Goal: Information Seeking & Learning: Learn about a topic

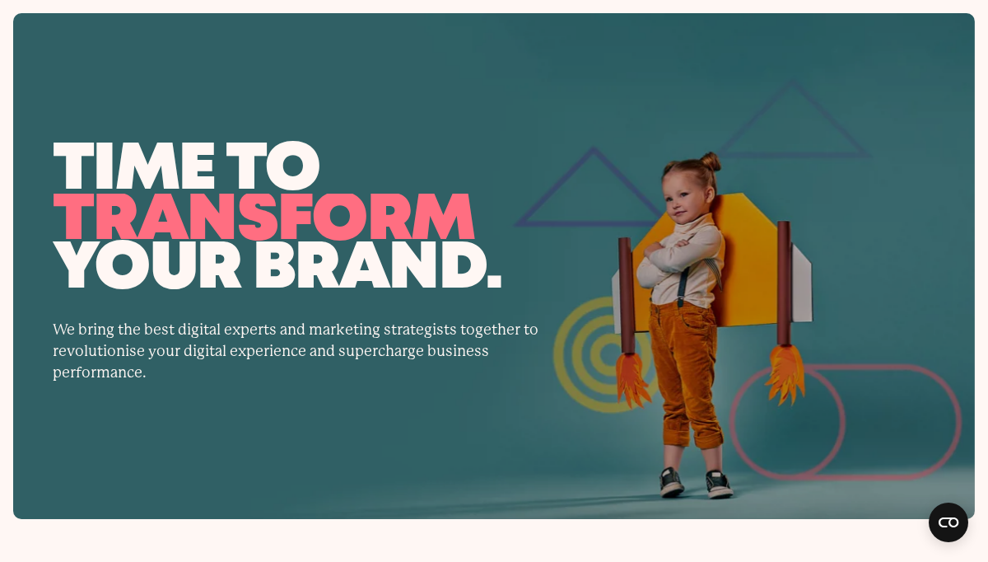
scroll to position [6406, 0]
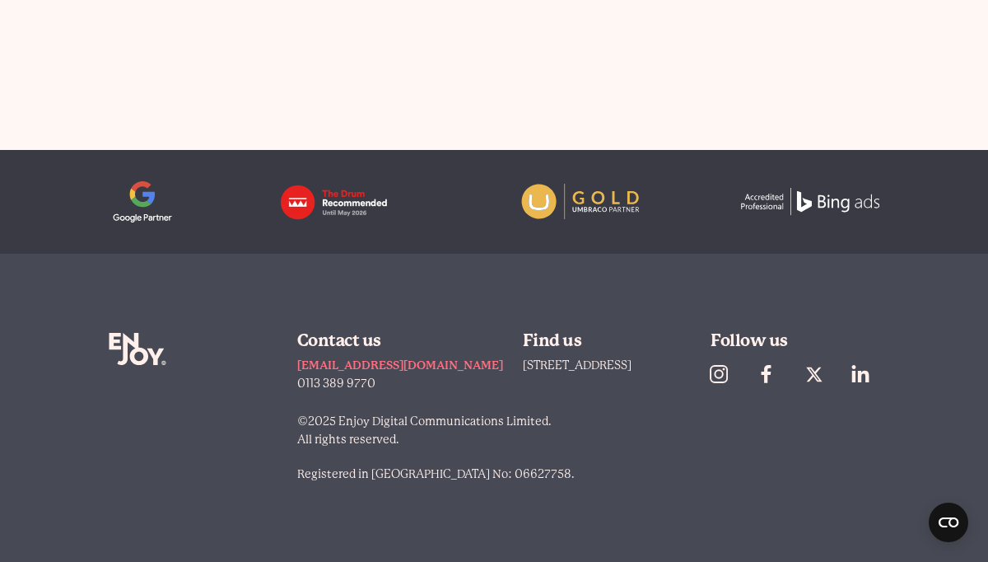
click at [630, 486] on div "©2025 Enjoy Digital Communications Limited. All rights reserved. Registered in …" at bounding box center [588, 455] width 582 height 87
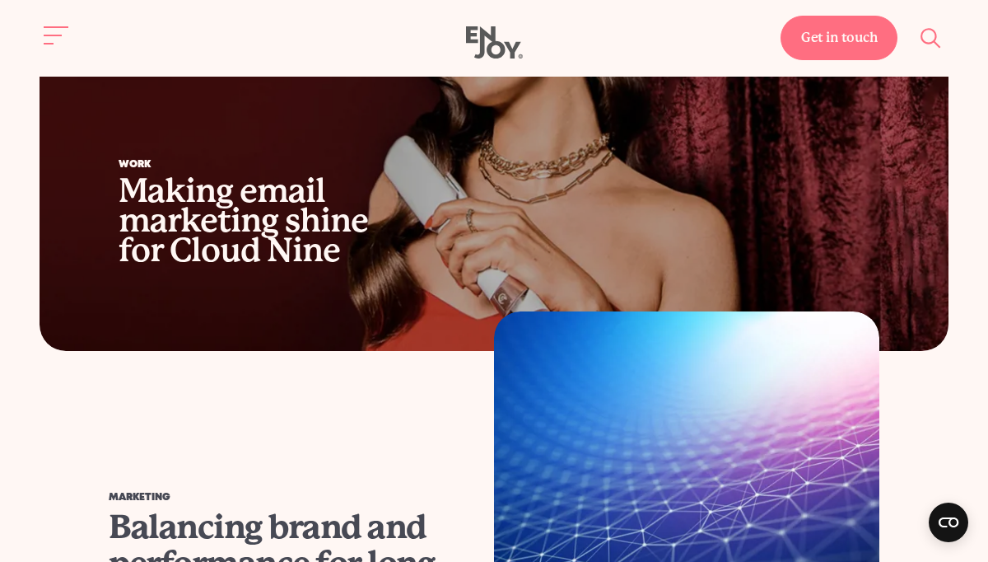
scroll to position [0, 0]
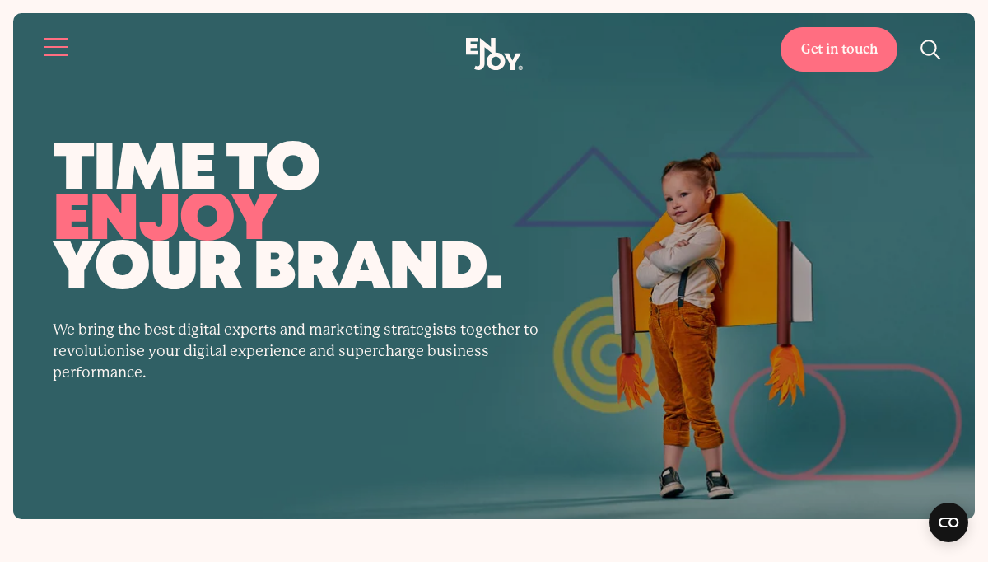
click at [54, 41] on button "Site navigation" at bounding box center [57, 47] width 35 height 35
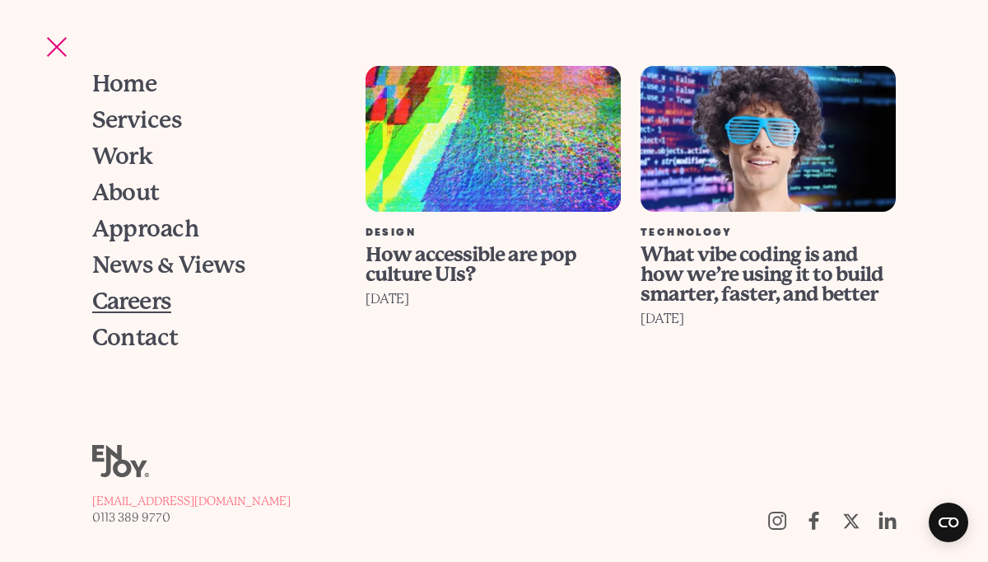
click at [142, 300] on span "Careers" at bounding box center [131, 301] width 79 height 23
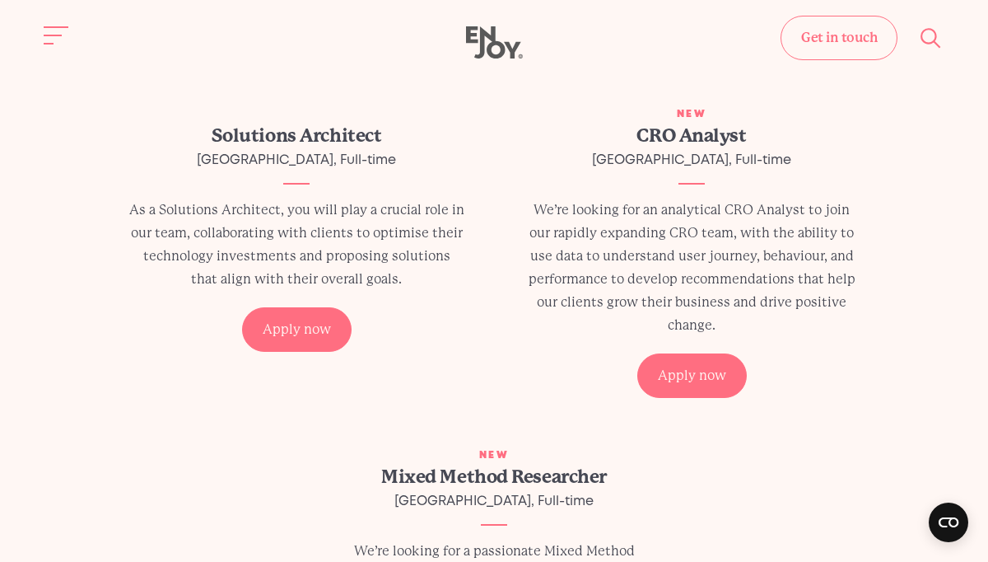
scroll to position [357, 0]
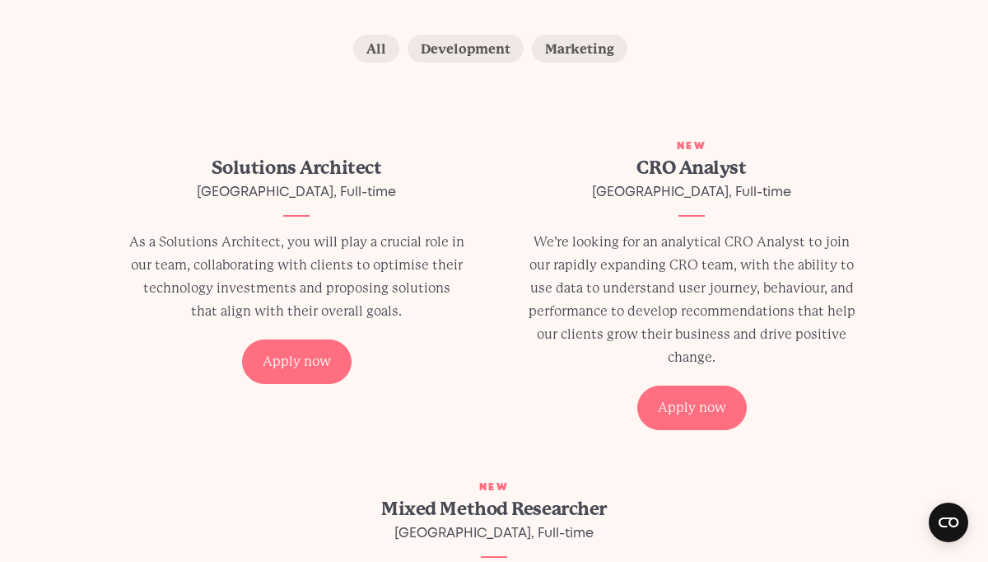
click at [305, 172] on h2 "Solutions Architect" at bounding box center [296, 168] width 336 height 26
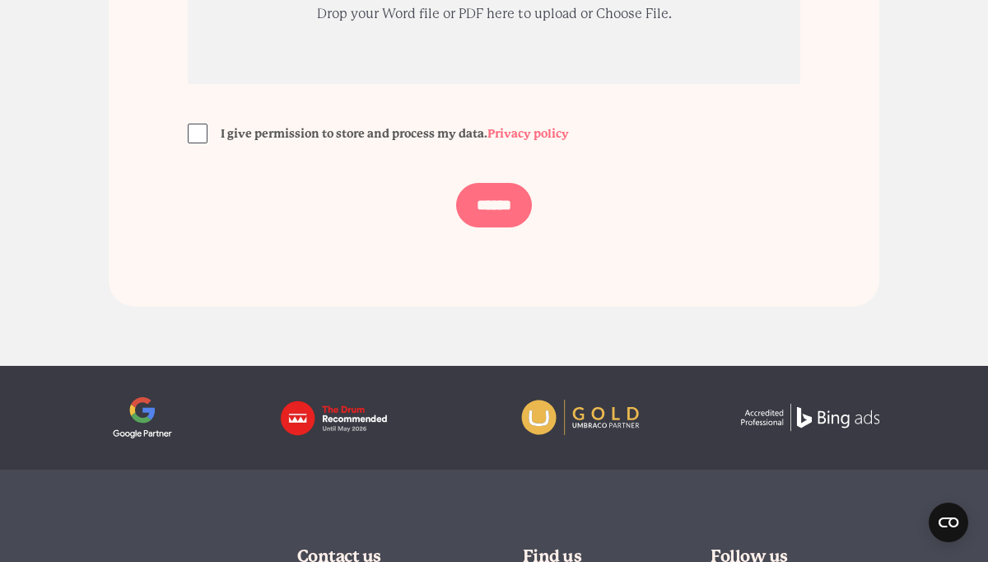
scroll to position [4337, 0]
